Goal: Information Seeking & Learning: Learn about a topic

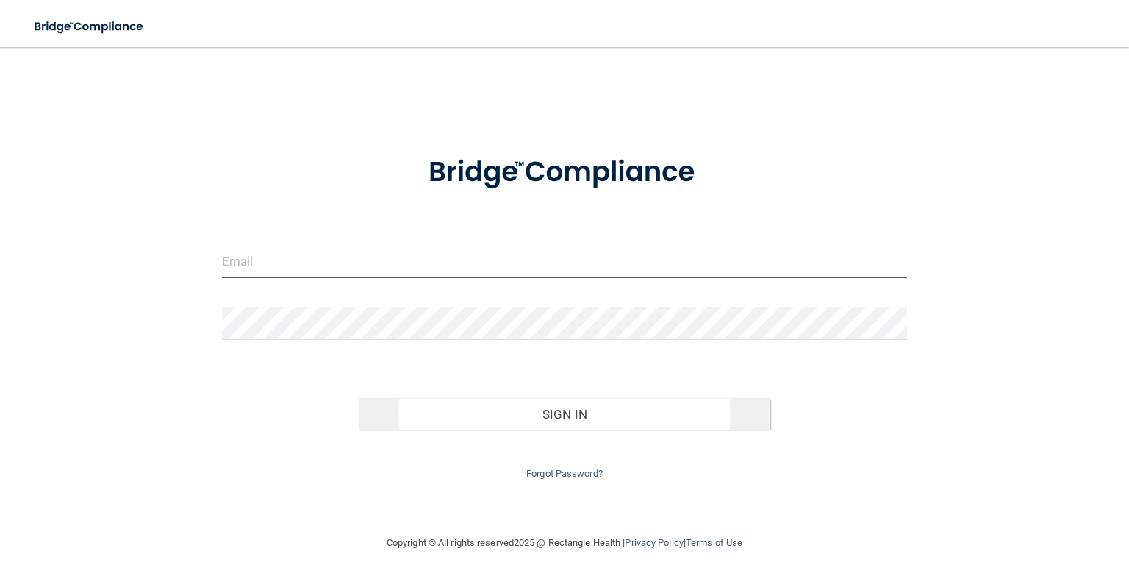
type input "[EMAIL_ADDRESS][DOMAIN_NAME]"
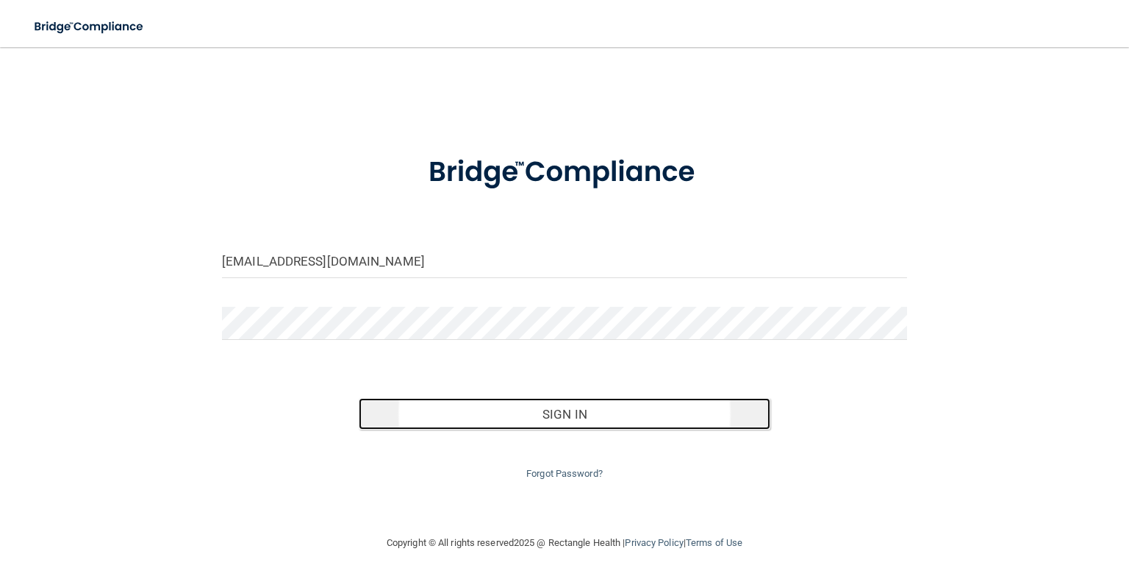
click at [482, 428] on button "Sign In" at bounding box center [564, 414] width 411 height 32
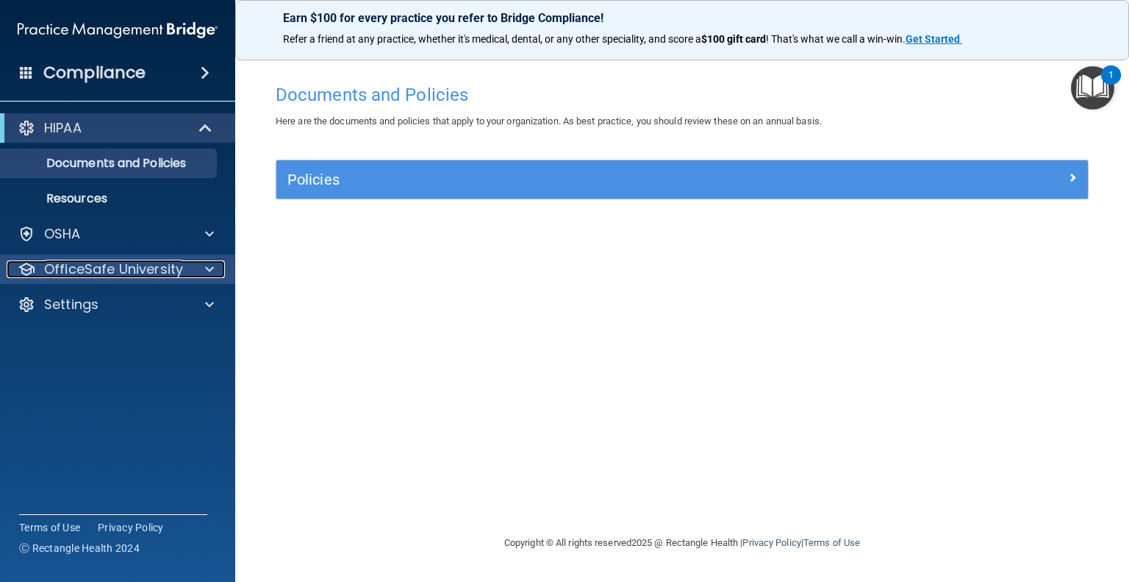
click at [76, 269] on p "OfficeSafe University" at bounding box center [113, 269] width 139 height 18
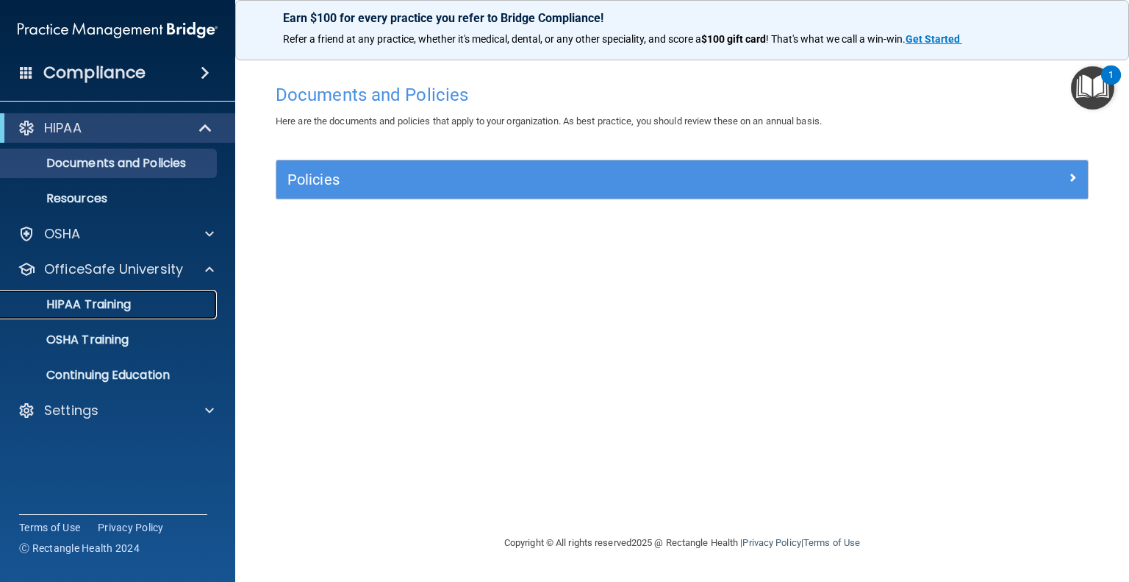
click at [74, 297] on p "HIPAA Training" at bounding box center [70, 304] width 121 height 15
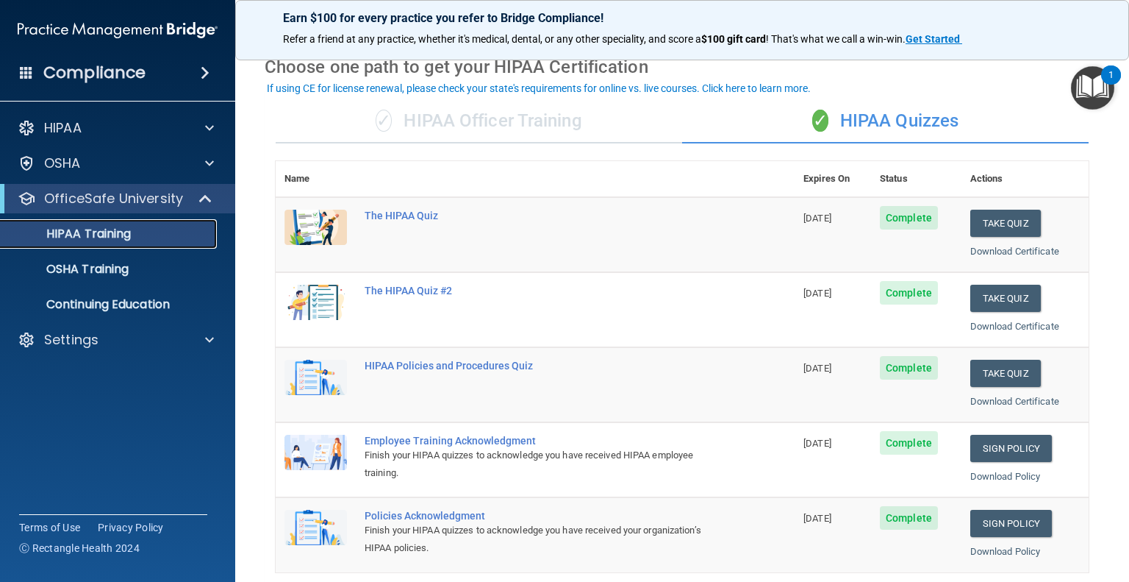
scroll to position [62, 0]
click at [79, 282] on link "OSHA Training" at bounding box center [101, 268] width 232 height 29
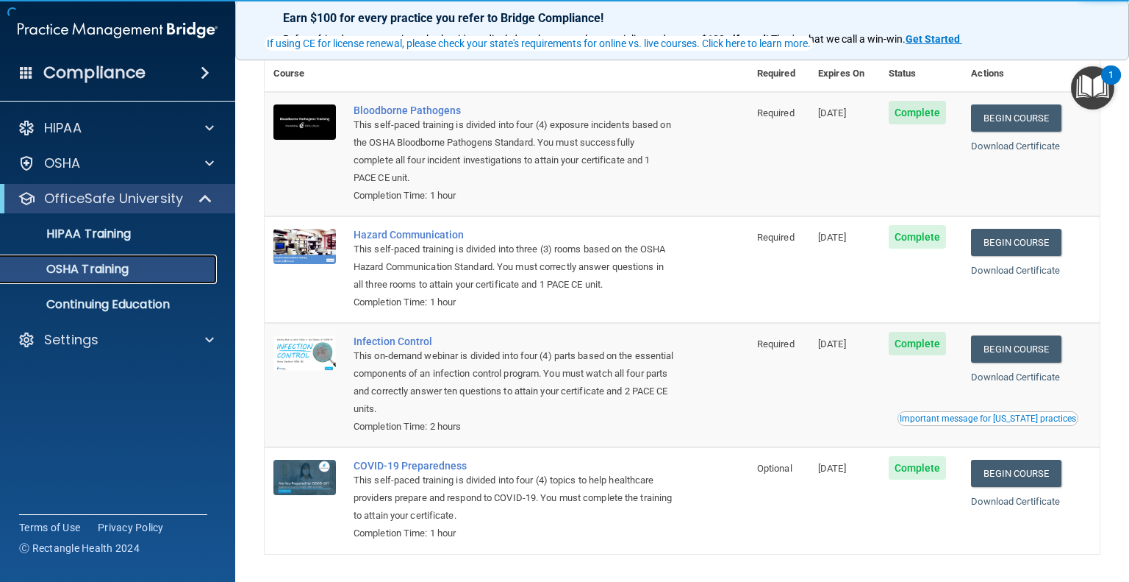
scroll to position [74, 0]
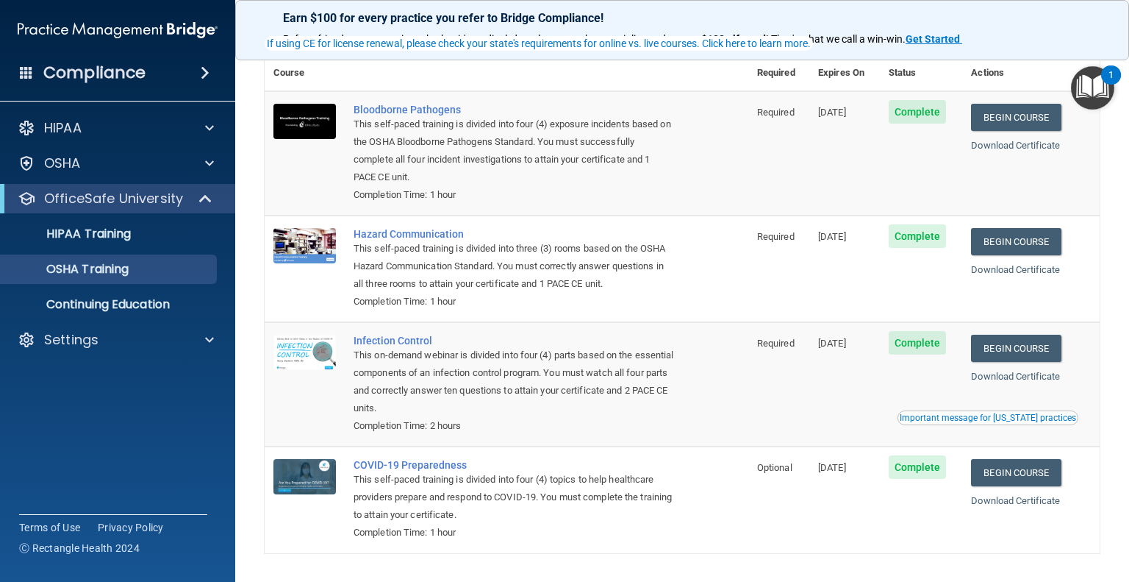
click at [149, 286] on ul "HIPAA Training OSHA Training Continuing Education" at bounding box center [118, 266] width 266 height 106
click at [109, 250] on ul "HIPAA Training OSHA Training Continuing Education" at bounding box center [118, 266] width 266 height 106
click at [109, 234] on p "HIPAA Training" at bounding box center [70, 233] width 121 height 15
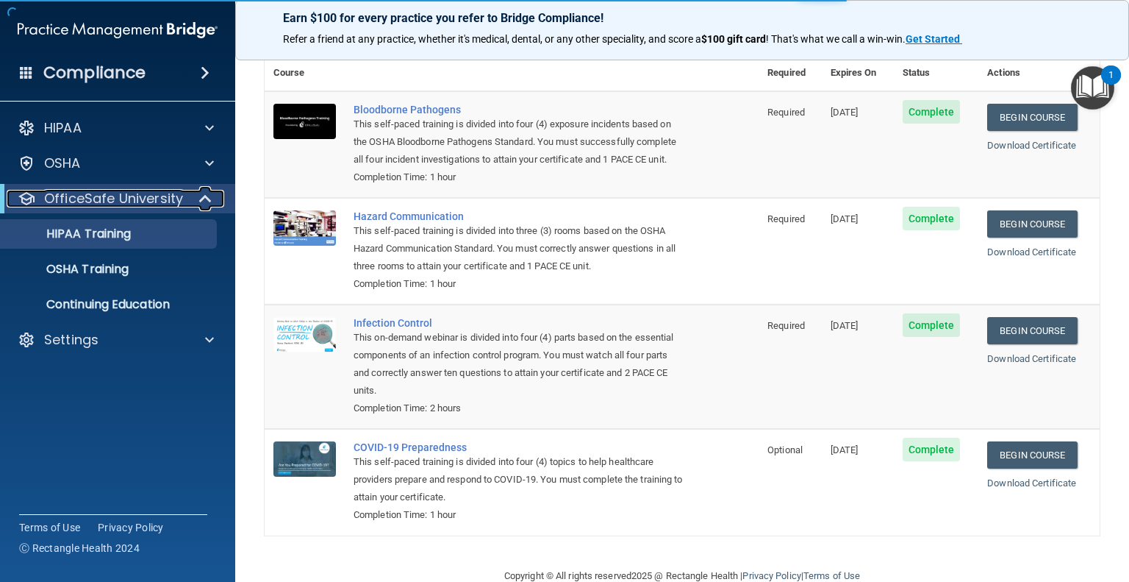
click at [102, 197] on p "OfficeSafe University" at bounding box center [113, 199] width 139 height 18
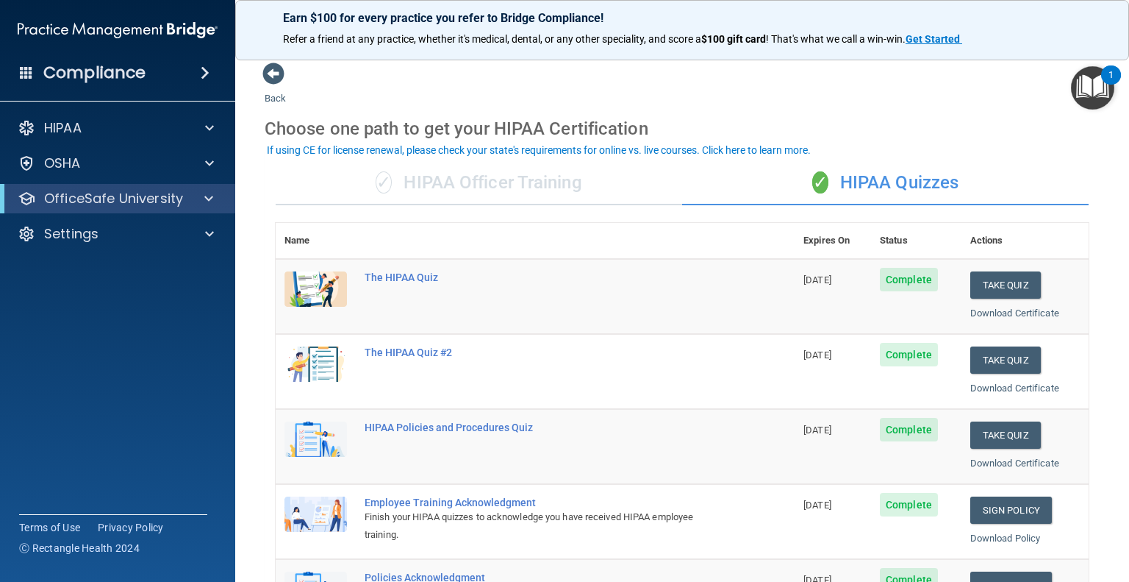
click at [599, 185] on div "✓ HIPAA Officer Training" at bounding box center [479, 183] width 407 height 44
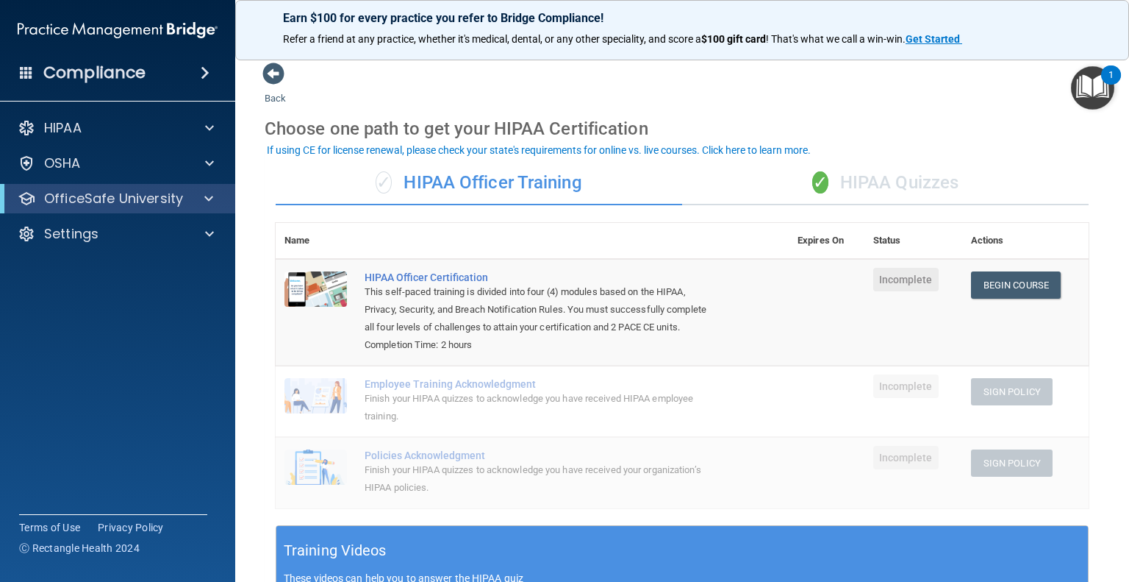
click at [726, 194] on div "✓ HIPAA Quizzes" at bounding box center [885, 183] width 407 height 44
